Goal: Task Accomplishment & Management: Use online tool/utility

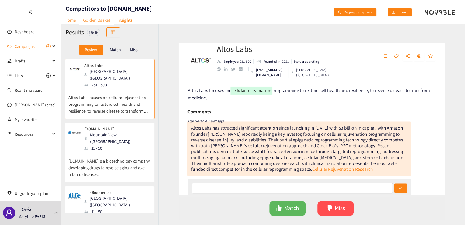
click at [55, 5] on div at bounding box center [30, 12] width 61 height 24
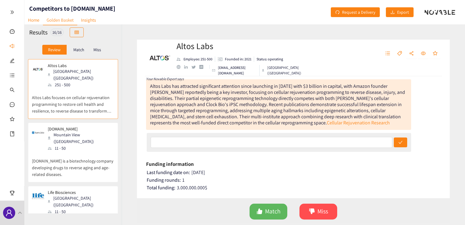
scroll to position [23, 0]
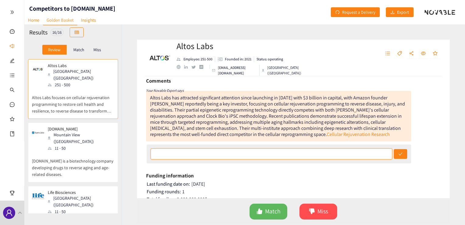
click at [274, 153] on input "text" at bounding box center [272, 153] width 242 height 11
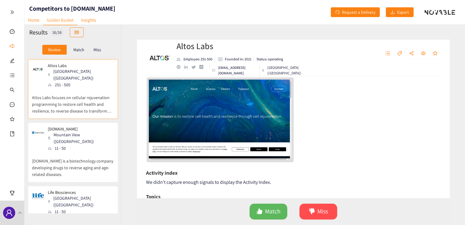
scroll to position [124, 0]
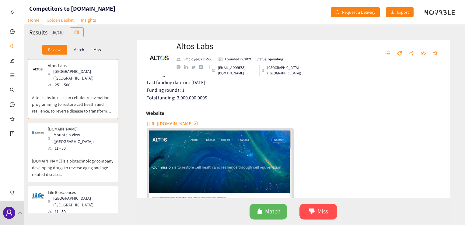
click at [179, 124] on span "[URL][DOMAIN_NAME]" at bounding box center [170, 124] width 46 height 8
click at [273, 210] on span "Match" at bounding box center [273, 210] width 16 height 9
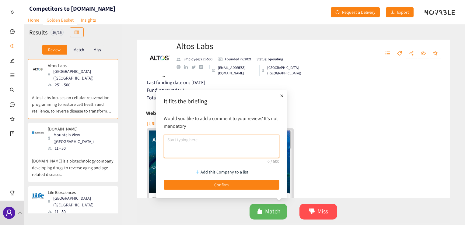
click at [202, 138] on textarea at bounding box center [222, 146] width 116 height 23
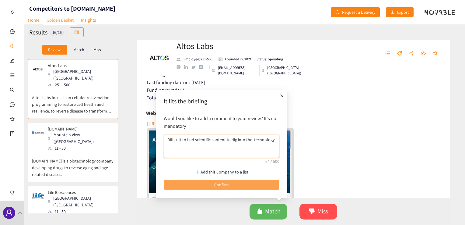
type textarea "Difficult to find scientific content to dig into the technology"
click at [241, 182] on button "Confirm" at bounding box center [222, 185] width 116 height 10
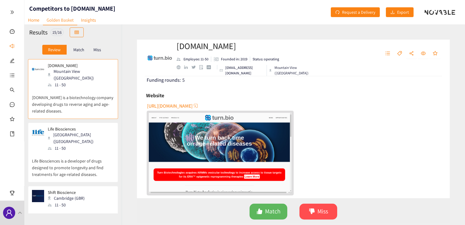
scroll to position [152, 0]
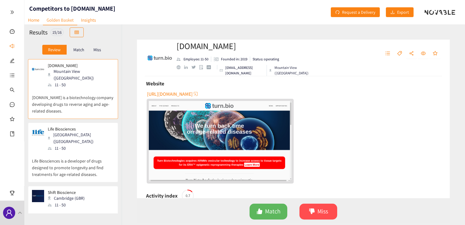
click at [150, 90] on span "[URL][DOMAIN_NAME]" at bounding box center [170, 94] width 46 height 8
click at [268, 210] on span "Match" at bounding box center [273, 210] width 16 height 9
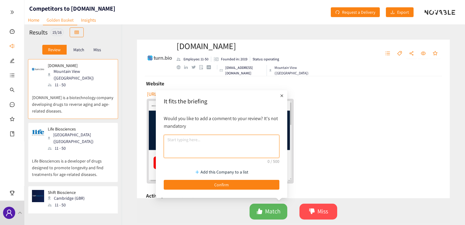
click at [195, 143] on textarea at bounding box center [222, 146] width 116 height 23
type textarea "N"
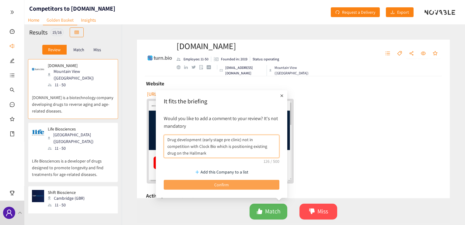
type textarea "Drug development (early stage pre clinic) not in competition with Clock Bio whi…"
click at [247, 181] on button "Confirm" at bounding box center [222, 185] width 116 height 10
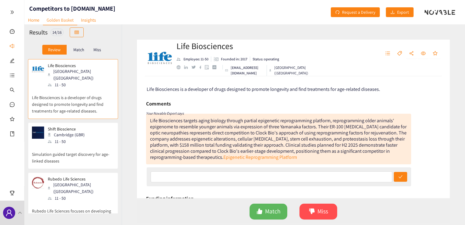
click at [462, 133] on div "Life Biosciences Employee: 11-50 Founded in: 2017 Status: operating [EMAIL_ADDR…" at bounding box center [293, 124] width 343 height 200
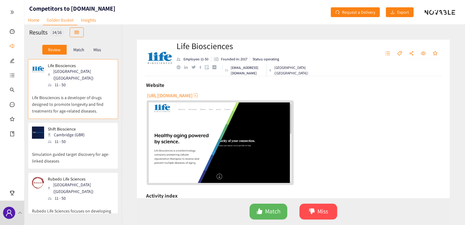
scroll to position [101, 0]
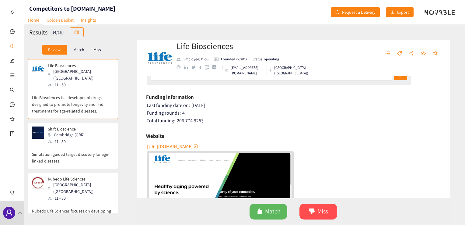
click at [170, 147] on span "[URL][DOMAIN_NAME]" at bounding box center [170, 146] width 46 height 8
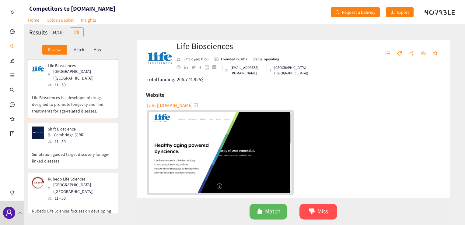
scroll to position [152, 0]
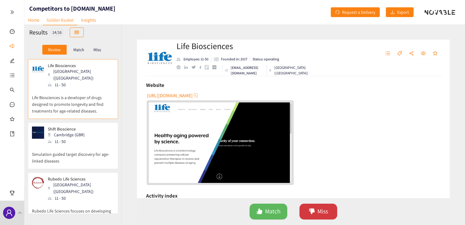
click at [324, 210] on span "Miss" at bounding box center [322, 210] width 11 height 9
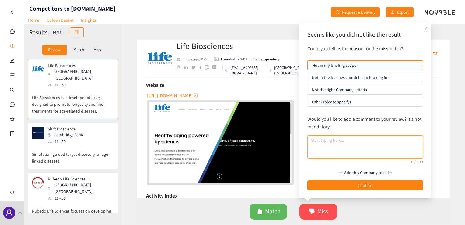
click at [339, 146] on textarea at bounding box center [365, 146] width 116 height 23
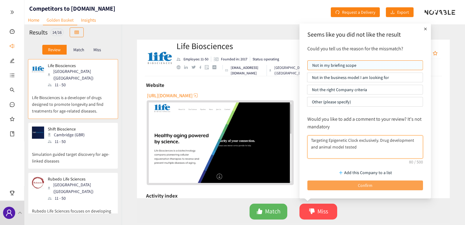
type textarea "Targeting Epigenetic Clock exclusively. Drug development and animal model tested"
click at [354, 184] on button "Confirm" at bounding box center [365, 185] width 116 height 10
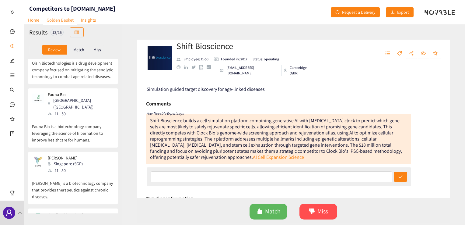
scroll to position [560, 0]
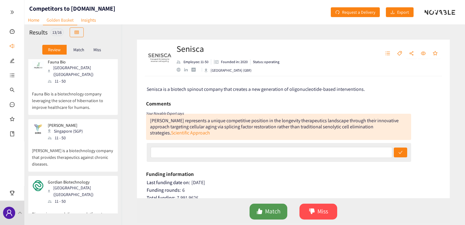
click at [268, 214] on span "Match" at bounding box center [273, 210] width 16 height 9
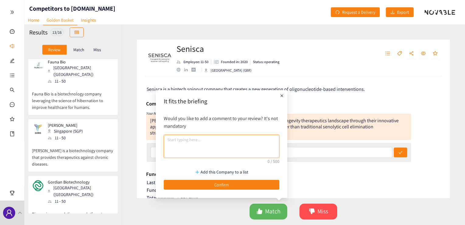
click at [187, 141] on textarea at bounding box center [222, 146] width 116 height 23
click at [167, 138] on textarea "1 Hallmark" at bounding box center [222, 146] width 116 height 23
click at [245, 142] on textarea "Targeting Senecence Hallmark" at bounding box center [222, 146] width 116 height 23
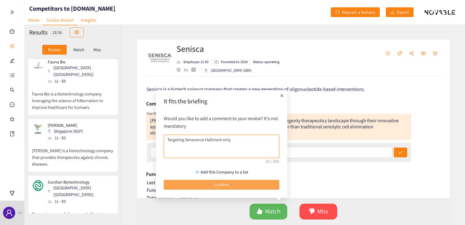
type textarea "Targeting Senecence Hallmark only"
click at [231, 181] on button "Confirm" at bounding box center [222, 185] width 116 height 10
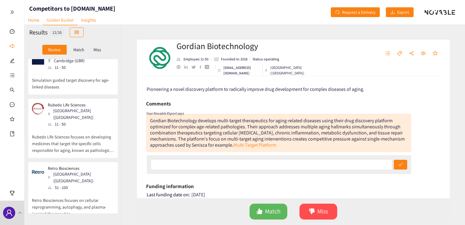
scroll to position [0, 0]
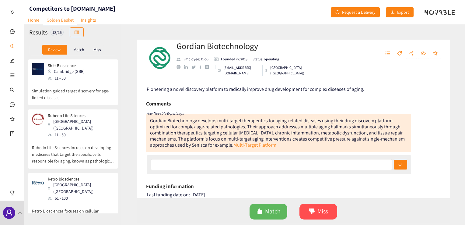
click at [74, 82] on p "Simulation guided target discovery for age-linked diseases" at bounding box center [73, 90] width 82 height 19
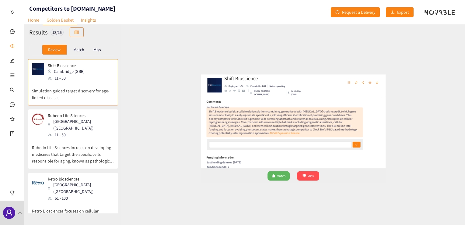
scroll to position [20, 0]
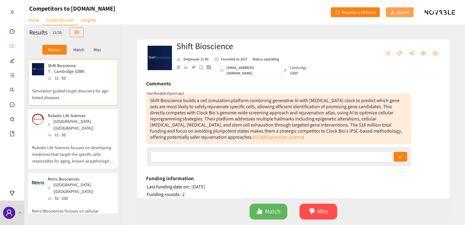
click at [398, 11] on span "Export" at bounding box center [403, 12] width 12 height 7
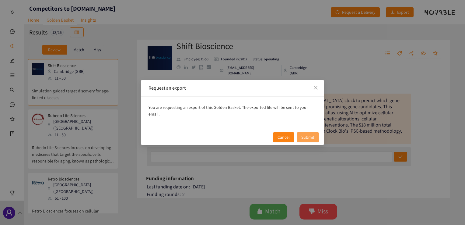
click at [310, 134] on span "Submit" at bounding box center [307, 137] width 13 height 7
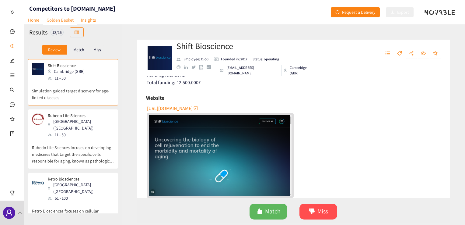
scroll to position [122, 0]
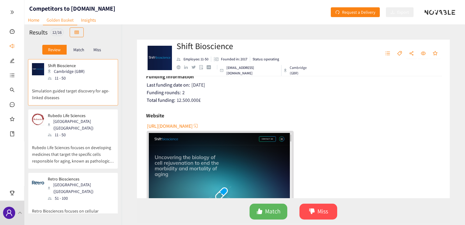
click at [159, 125] on span "[URL][DOMAIN_NAME]" at bounding box center [170, 126] width 46 height 8
click at [268, 209] on span "Match" at bounding box center [273, 210] width 16 height 9
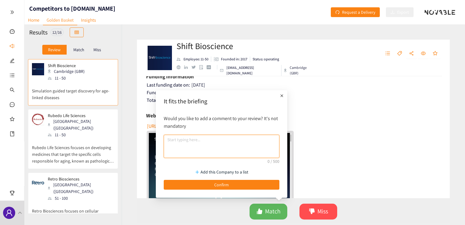
click at [192, 145] on textarea at bounding box center [222, 146] width 116 height 23
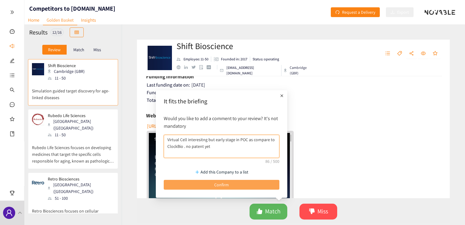
type textarea "Virtual Cell interesitng but early stage in POC as compare to ClockBio . no pat…"
click at [206, 186] on button "Confirm" at bounding box center [222, 185] width 116 height 10
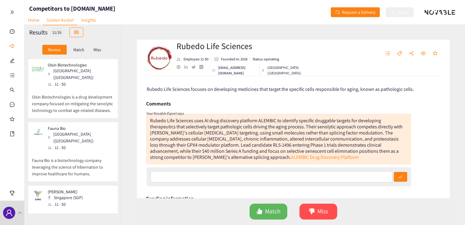
scroll to position [454, 0]
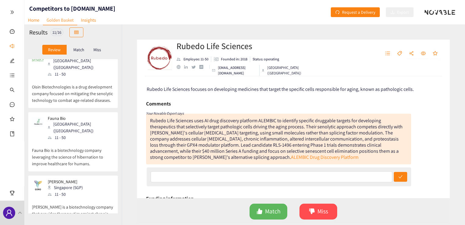
click at [86, 197] on p "[PERSON_NAME] is a biotechnology company that provides therapeutics against chr…" at bounding box center [73, 210] width 82 height 26
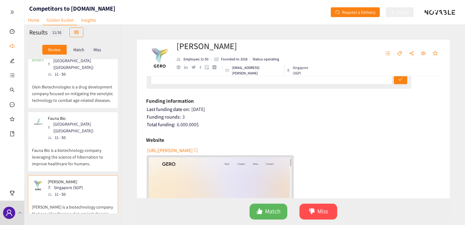
scroll to position [101, 0]
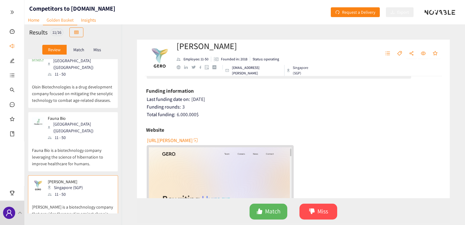
click at [157, 141] on span "[URL][PERSON_NAME]" at bounding box center [170, 140] width 46 height 8
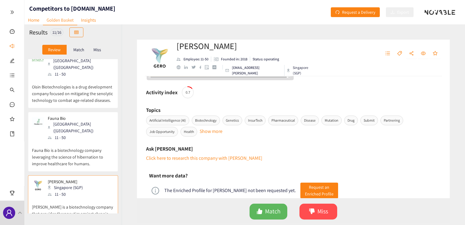
scroll to position [242, 0]
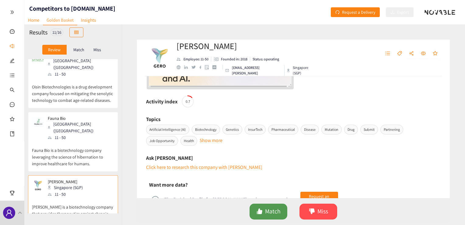
click at [262, 208] on icon "like" at bounding box center [260, 211] width 6 height 6
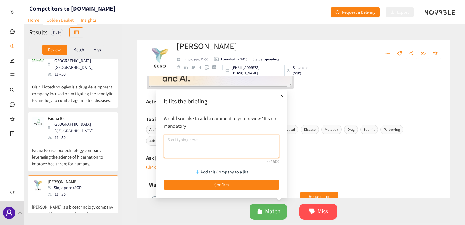
click at [212, 150] on textarea at bounding box center [222, 146] width 116 height 23
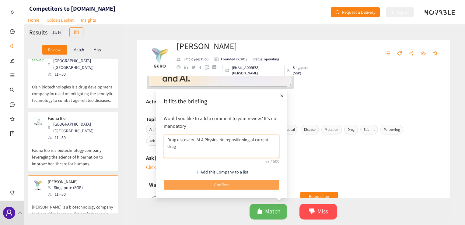
type textarea "Drug discovery . AI & Physics. No repositioning of current drug"
click at [207, 183] on button "Confirm" at bounding box center [222, 185] width 116 height 10
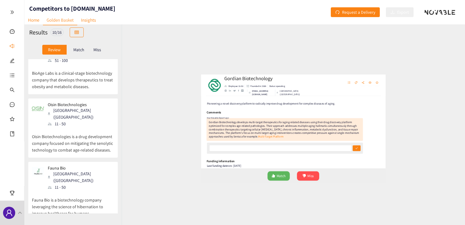
click at [123, 30] on div "Gordian Biotechnology Employee: 11-50 Founded in: 2018 Status: operating [EMAIL…" at bounding box center [293, 124] width 343 height 200
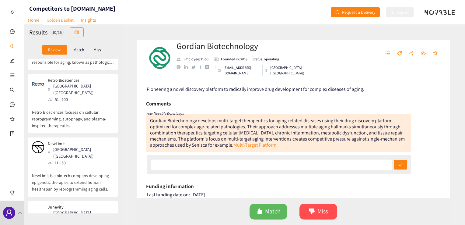
scroll to position [0, 0]
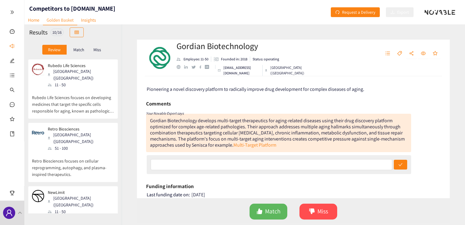
click at [89, 93] on p "Rubedo Life Sciences focuses on developing medicines that target the specific c…" at bounding box center [73, 101] width 82 height 26
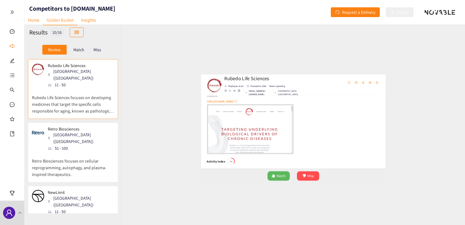
scroll to position [152, 0]
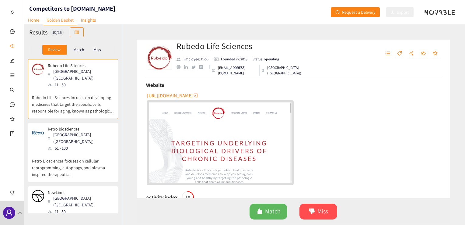
click at [177, 95] on span "[URL][DOMAIN_NAME]" at bounding box center [170, 96] width 46 height 8
click at [315, 213] on button "Miss" at bounding box center [319, 211] width 38 height 16
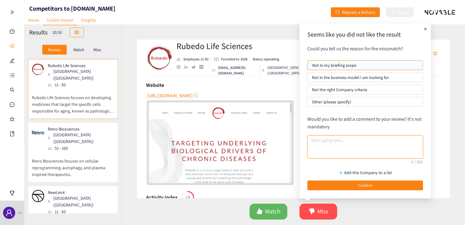
click at [332, 142] on textarea at bounding box center [365, 146] width 116 height 23
click at [407, 141] on textarea "Identification of drugable target and development of therapeutics" at bounding box center [365, 146] width 116 height 23
click at [334, 147] on textarea "Identification of drugable target and development of specific therapeutics" at bounding box center [365, 146] width 116 height 23
drag, startPoint x: 351, startPoint y: 140, endPoint x: 347, endPoint y: 147, distance: 8.0
click at [347, 147] on textarea "Identification of drugable target and development of specific therapeutics" at bounding box center [365, 146] width 116 height 23
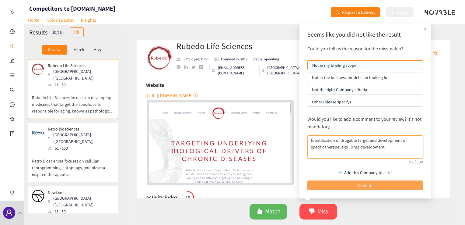
type textarea "Identification of drugable target and development of specific therapeutics . Dr…"
click at [380, 181] on button "Confirm" at bounding box center [365, 185] width 116 height 10
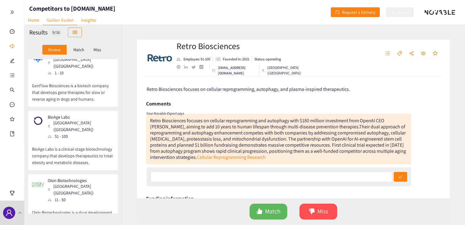
scroll to position [254, 0]
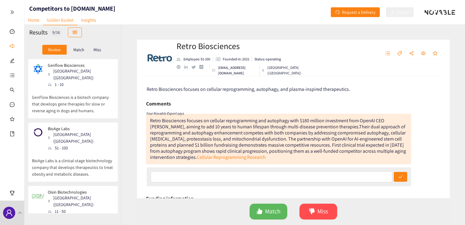
click at [18, 173] on div "Dashboard Campaigns Drafts Lists Real-time search [PERSON_NAME] (beta) My favou…" at bounding box center [12, 112] width 24 height 225
